Goal: Check status: Check status

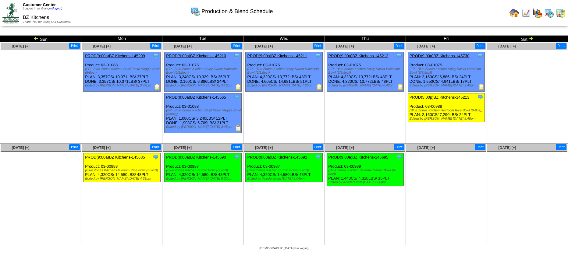
click at [318, 85] on img at bounding box center [319, 87] width 6 height 6
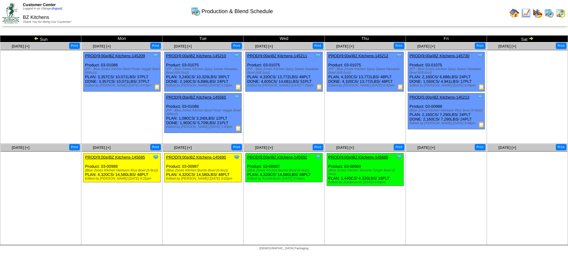
click at [400, 86] on img at bounding box center [400, 87] width 6 height 6
click at [483, 86] on img at bounding box center [482, 87] width 6 height 6
click at [482, 126] on img at bounding box center [482, 125] width 6 height 6
